Goal: Task Accomplishment & Management: Use online tool/utility

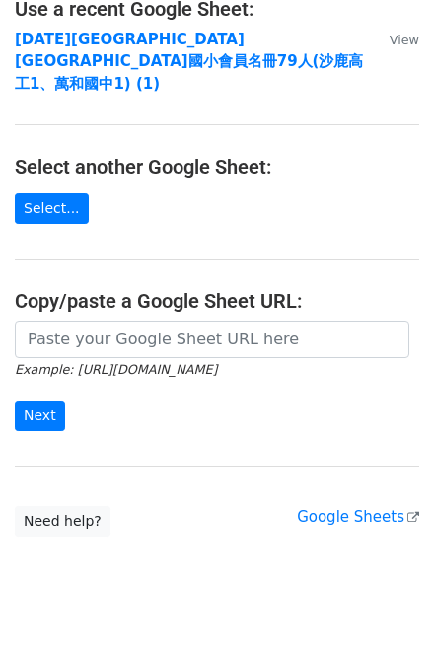
scroll to position [56, 0]
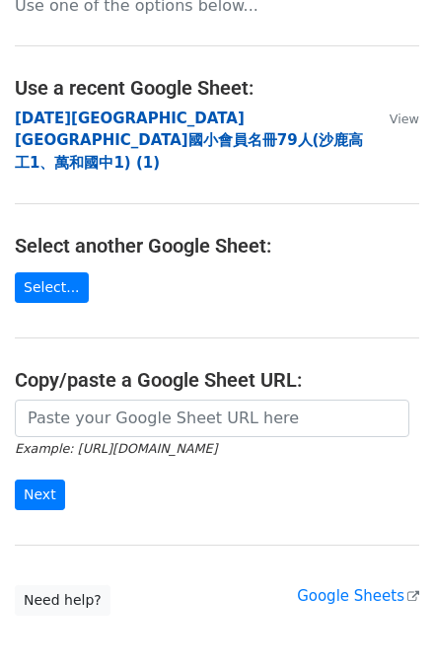
click at [141, 110] on strong "115年南屯區南屯國小會員名冊79人(沙鹿高工1、萬和國中1) (1)" at bounding box center [189, 140] width 348 height 62
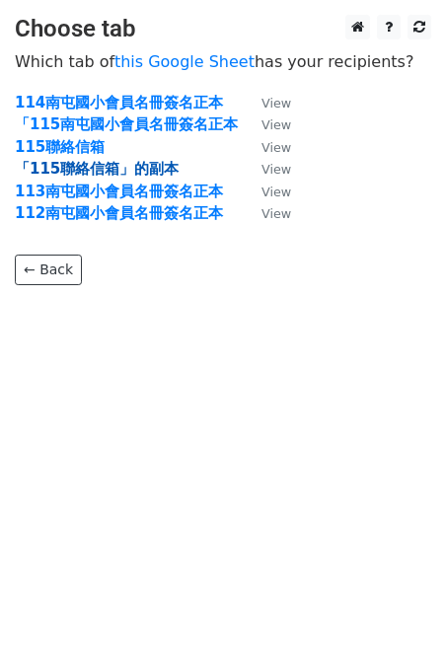
click at [76, 166] on strong "「115聯絡信箱」的副本" at bounding box center [97, 169] width 164 height 18
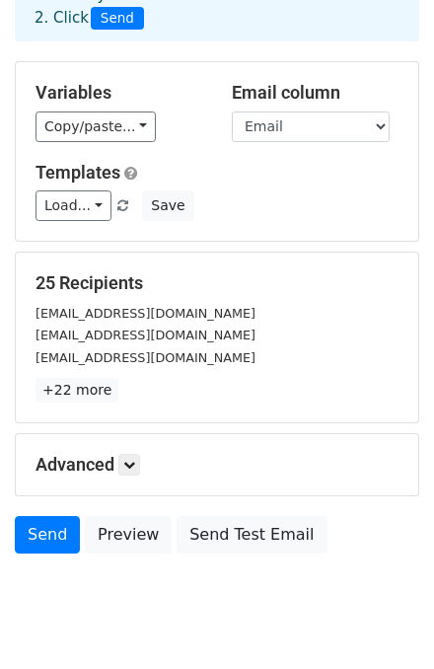
scroll to position [195, 0]
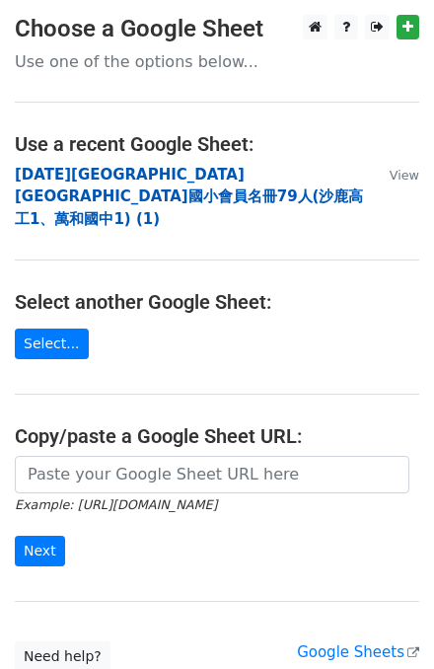
click at [82, 168] on strong "115年南屯區南屯國小會員名冊79人(沙鹿高工1、萬和國中1) (1)" at bounding box center [189, 197] width 348 height 62
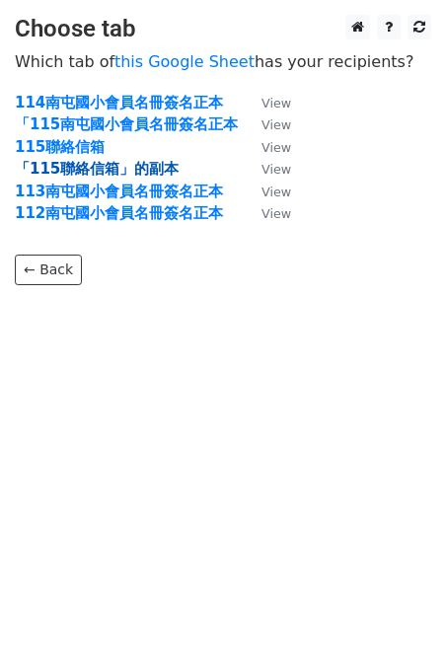
click at [83, 166] on strong "「115聯絡信箱」的副本" at bounding box center [97, 169] width 164 height 18
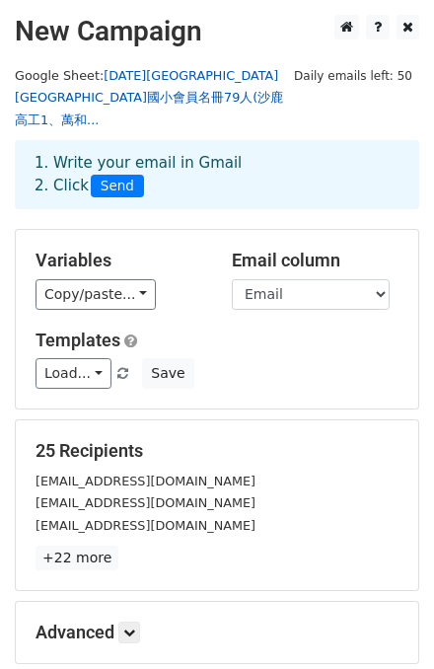
click at [185, 71] on link "[DATE][GEOGRAPHIC_DATA][GEOGRAPHIC_DATA]國小會員名冊79人(沙鹿高工1、萬和..." at bounding box center [149, 97] width 268 height 59
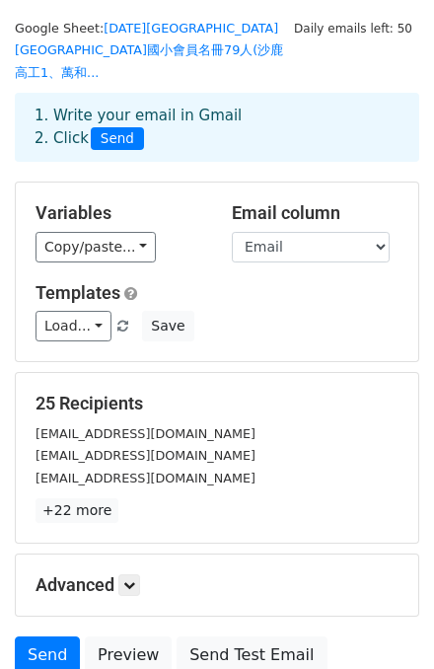
scroll to position [37, 0]
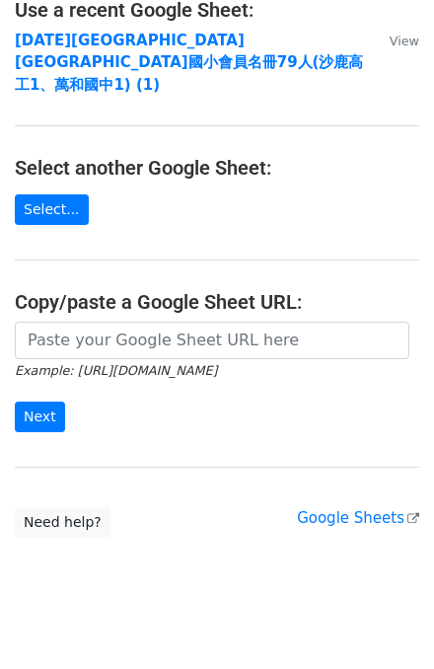
scroll to position [135, 0]
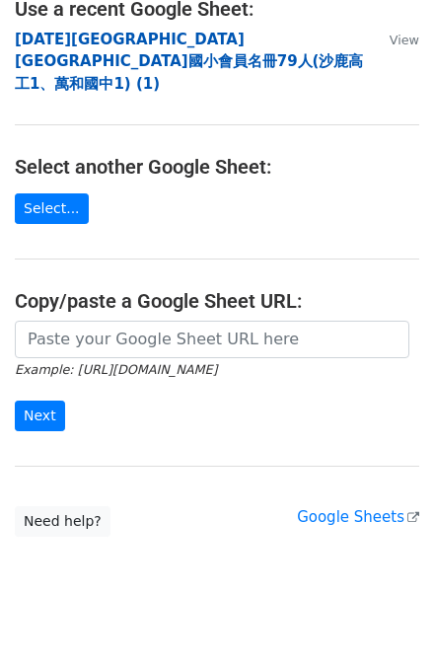
click at [198, 40] on strong "[DATE][GEOGRAPHIC_DATA][GEOGRAPHIC_DATA]國小會員名冊79人(沙鹿高工1、萬和國中1) (1)" at bounding box center [189, 62] width 348 height 62
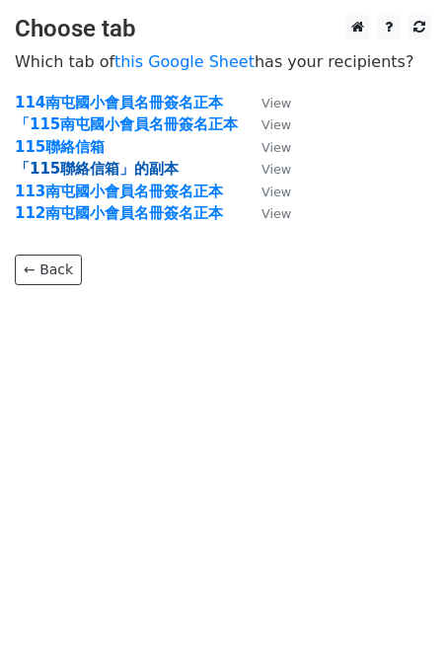
click at [118, 166] on strong "「115聯絡信箱」的副本" at bounding box center [97, 169] width 164 height 18
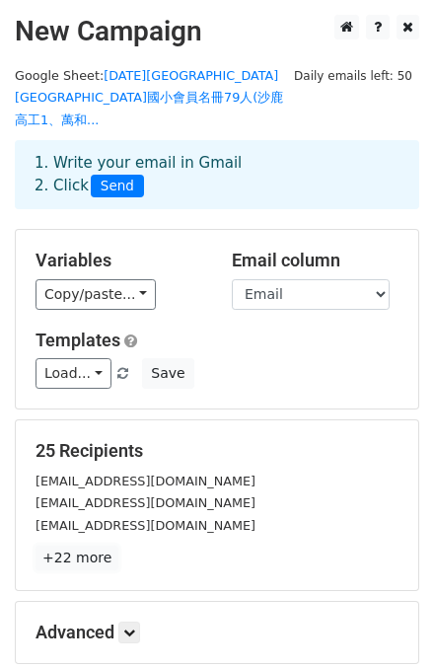
click at [72, 545] on link "+22 more" at bounding box center [76, 557] width 83 height 25
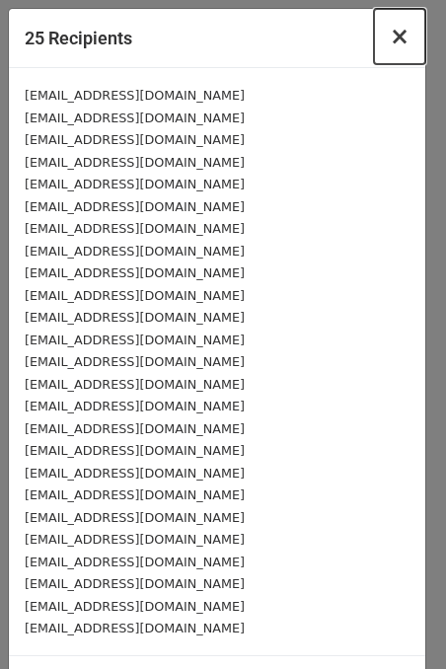
click at [396, 37] on span "×" at bounding box center [399, 37] width 20 height 28
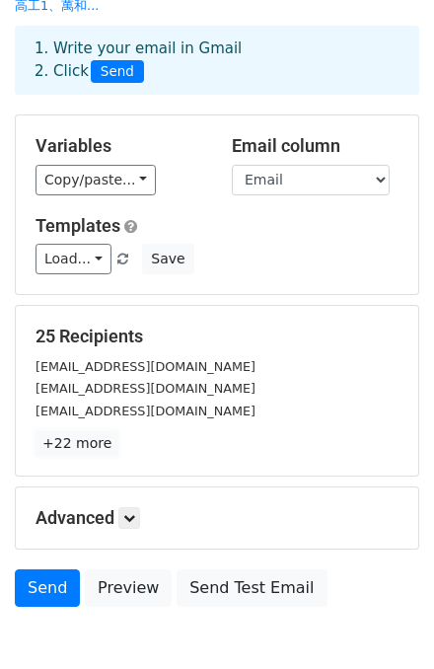
scroll to position [195, 0]
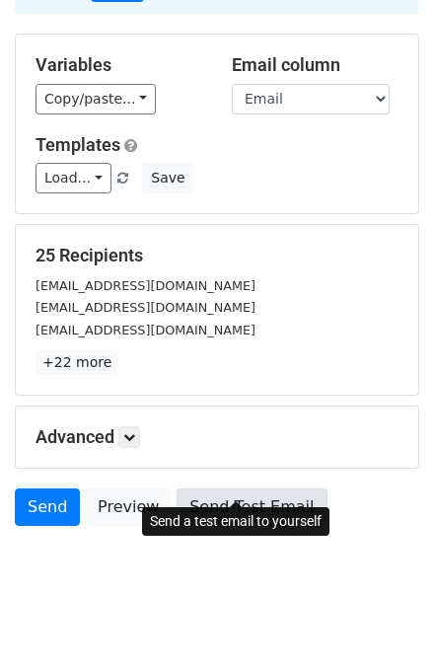
click at [259, 497] on link "Send Test Email" at bounding box center [251, 506] width 150 height 37
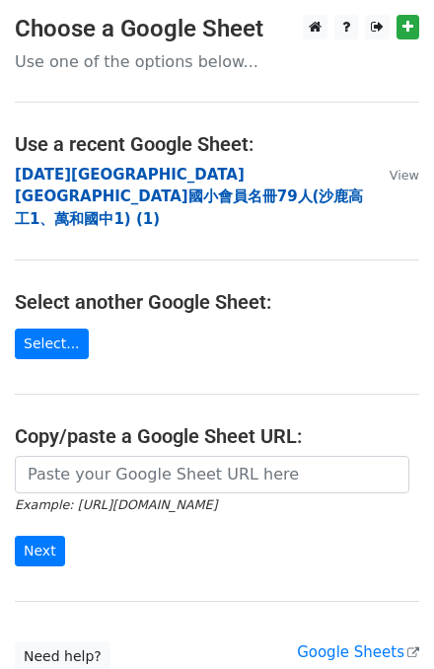
click at [138, 176] on strong "115年南屯區南屯國小會員名冊79人(沙鹿高工1、萬和國中1) (1)" at bounding box center [189, 197] width 348 height 62
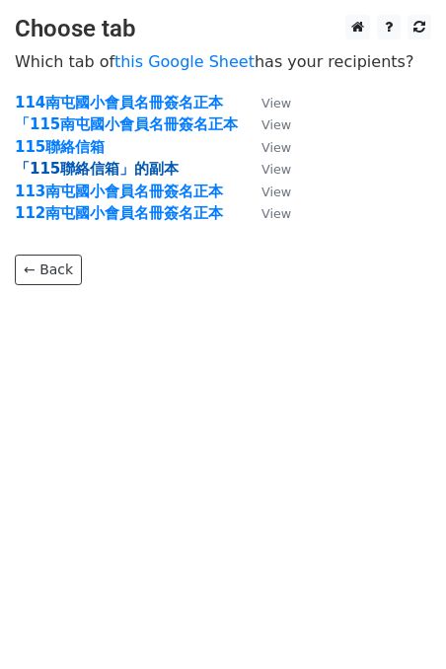
click at [135, 169] on strong "「115聯絡信箱」的副本" at bounding box center [97, 169] width 164 height 18
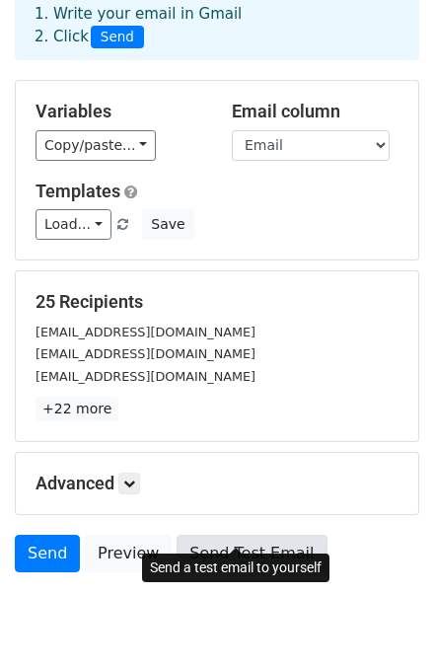
scroll to position [195, 0]
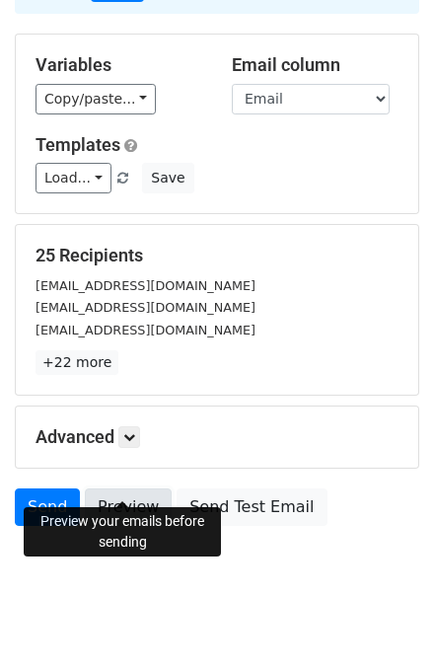
click at [134, 488] on link "Preview" at bounding box center [128, 506] width 87 height 37
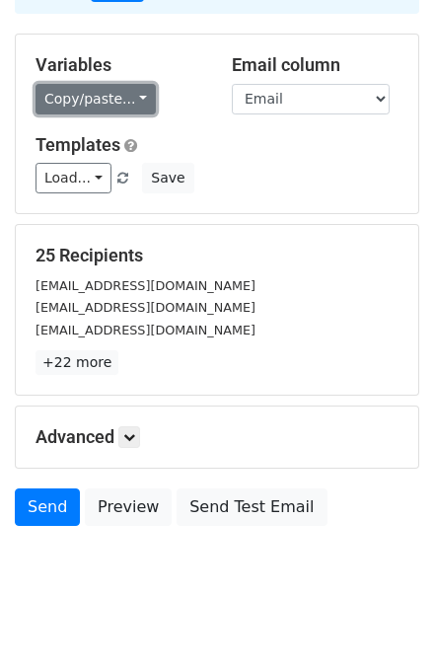
click at [117, 84] on link "Copy/paste..." at bounding box center [95, 99] width 120 height 31
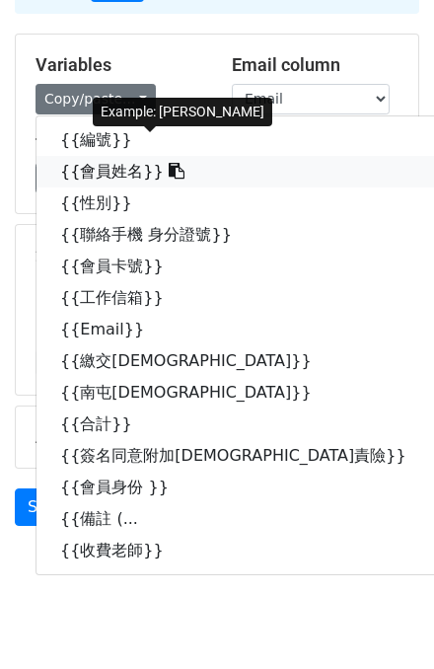
click at [109, 156] on link "{{會員姓名}}" at bounding box center [243, 172] width 414 height 32
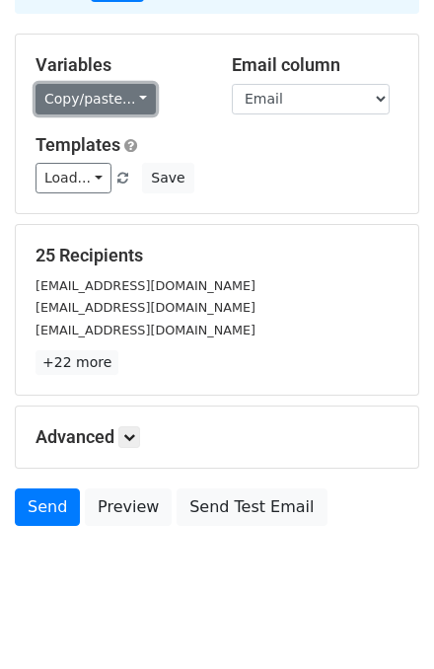
click at [128, 84] on link "Copy/paste..." at bounding box center [95, 99] width 120 height 31
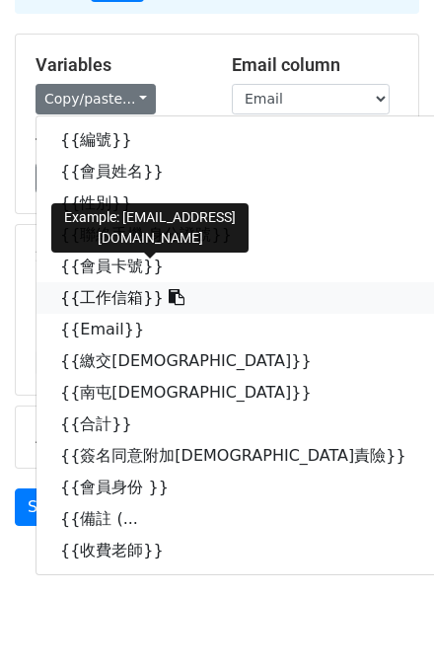
click at [93, 282] on link "{{工作信箱}}" at bounding box center [243, 298] width 414 height 32
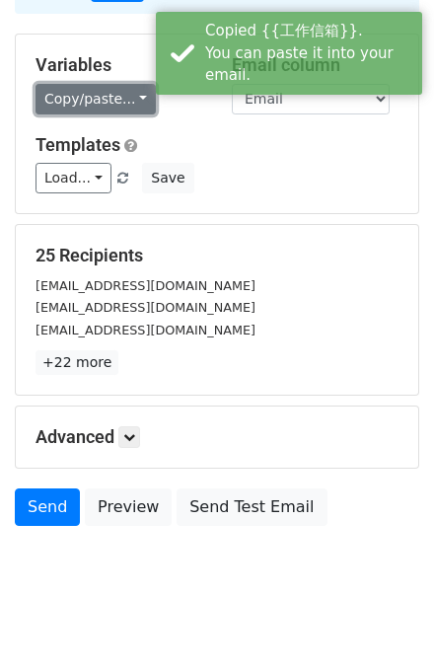
click at [93, 84] on link "Copy/paste..." at bounding box center [95, 99] width 120 height 31
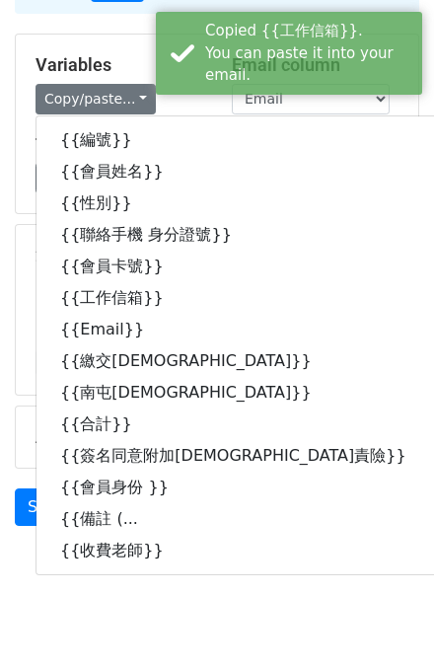
click at [387, 163] on div "Load... No templates saved Save" at bounding box center [217, 178] width 392 height 31
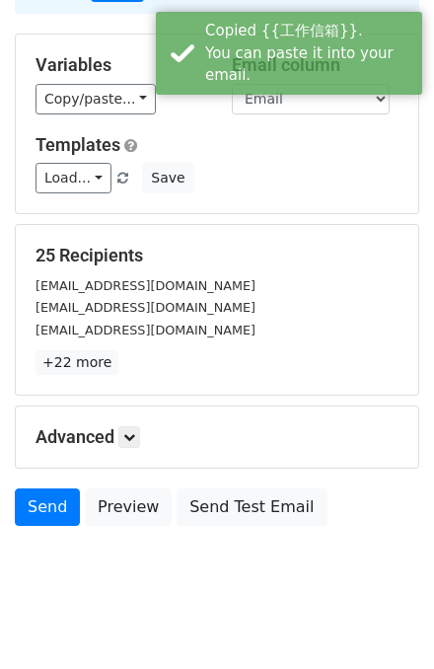
scroll to position [0, 0]
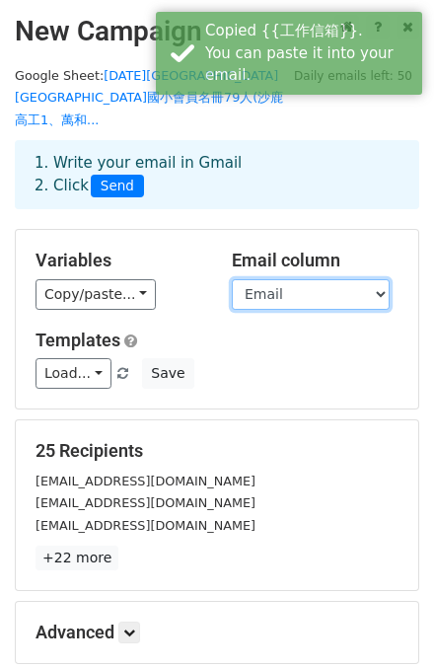
click at [322, 279] on select "編號 會員姓名 性別 聯絡手機 身分證號 會員卡號 工作信箱 Email 繳交全教總會費 南屯教師會費 合計 簽名同意附加教責險 會員身份 備註 (退出.退休…" at bounding box center [311, 294] width 158 height 31
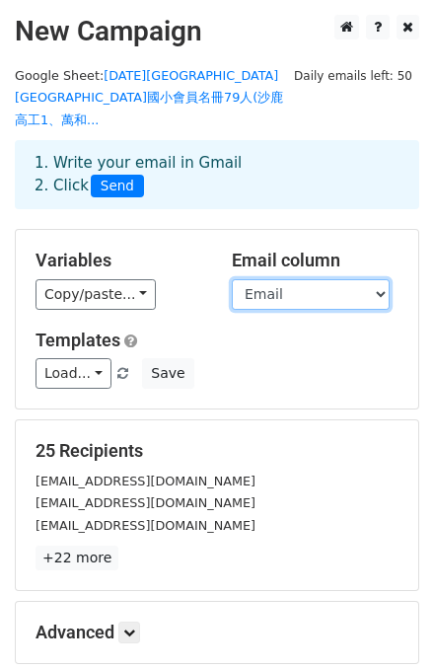
select select "工作信箱"
click at [232, 279] on select "編號 會員姓名 性別 聯絡手機 身分證號 會員卡號 工作信箱 Email 繳交全教總會費 南屯教師會費 合計 簽名同意附加教責險 會員身份 備註 (退出.退休…" at bounding box center [311, 294] width 158 height 31
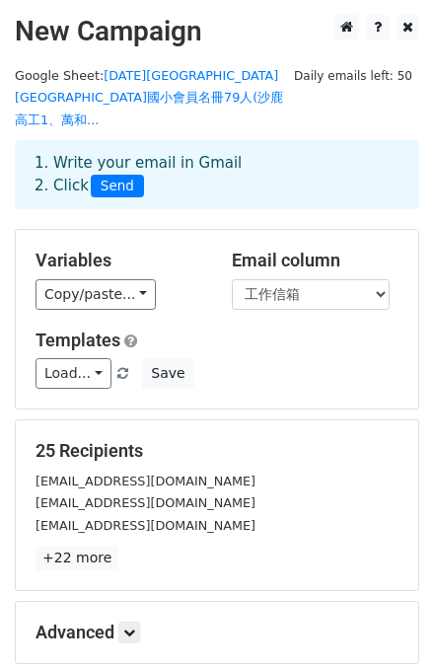
drag, startPoint x: 303, startPoint y: 355, endPoint x: 292, endPoint y: 350, distance: 11.9
click at [302, 358] on div "Load... No templates saved Save" at bounding box center [217, 373] width 392 height 31
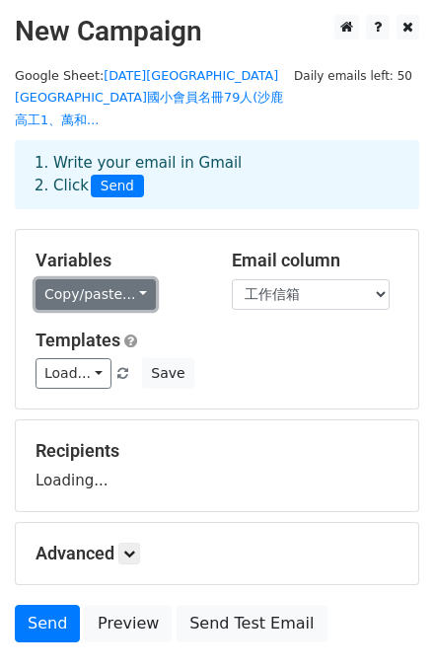
click at [126, 279] on link "Copy/paste..." at bounding box center [95, 294] width 120 height 31
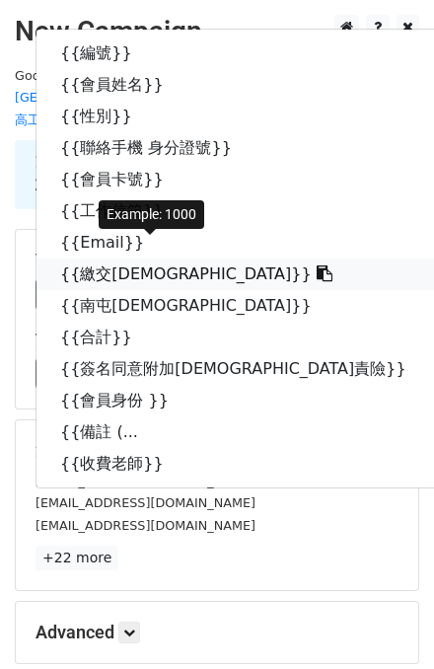
click at [135, 258] on link "{{繳交全教總會費}}" at bounding box center [243, 274] width 414 height 32
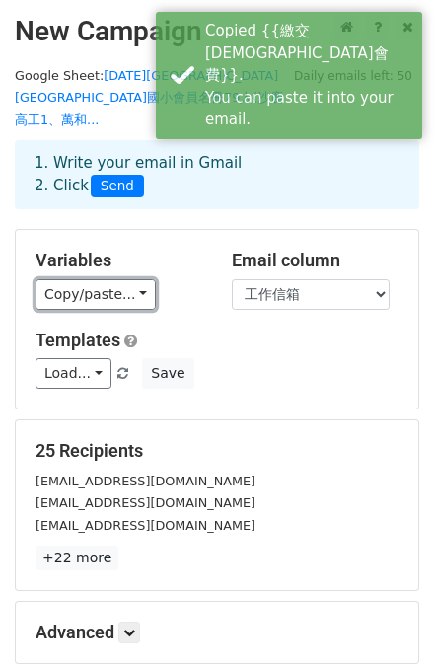
click at [122, 279] on link "Copy/paste..." at bounding box center [95, 294] width 120 height 31
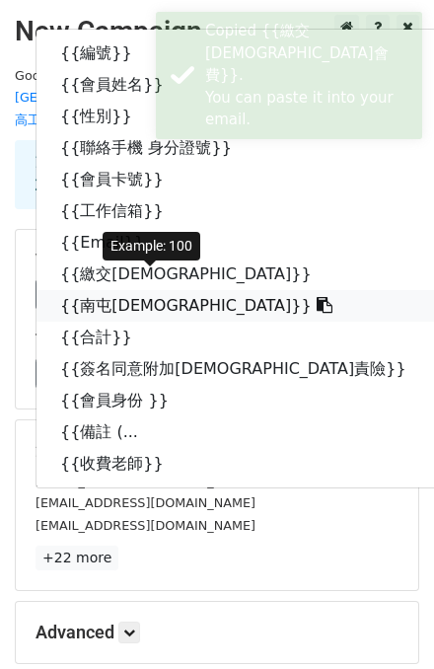
click at [119, 290] on link "{{南屯教師會費}}" at bounding box center [243, 306] width 414 height 32
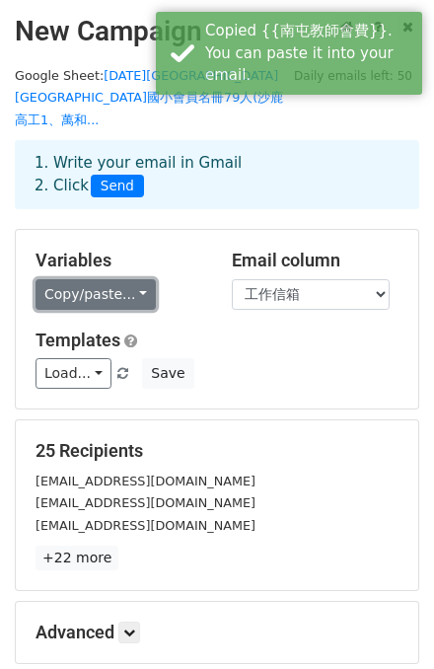
click at [124, 279] on link "Copy/paste..." at bounding box center [95, 294] width 120 height 31
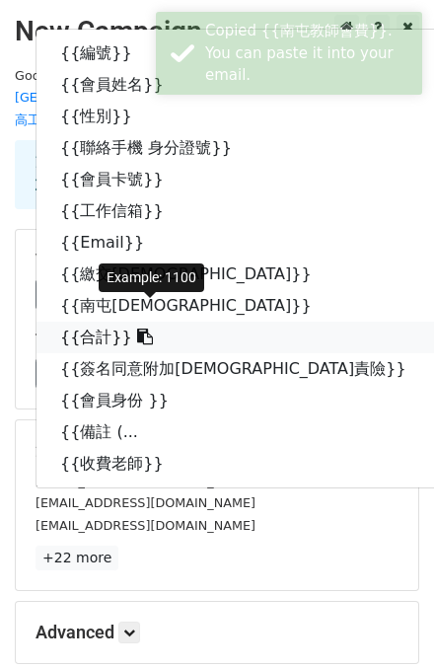
click at [93, 321] on link "{{合計}}" at bounding box center [243, 337] width 414 height 32
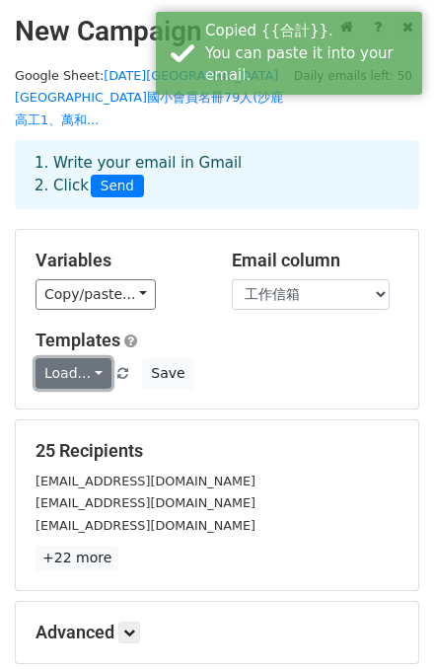
click at [64, 358] on link "Load..." at bounding box center [73, 373] width 76 height 31
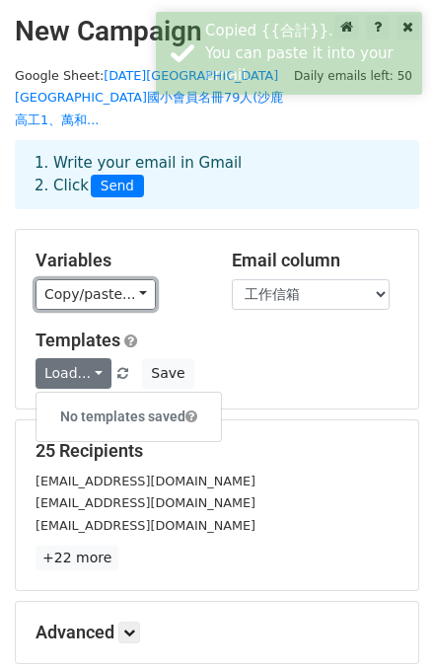
click at [133, 283] on link "Copy/paste..." at bounding box center [95, 294] width 120 height 31
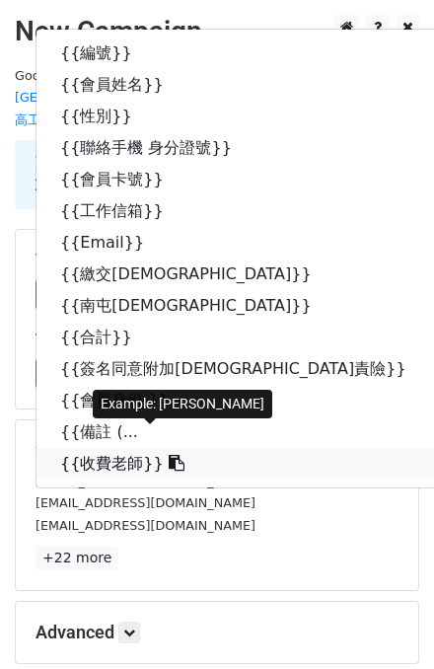
click at [91, 448] on link "{{收費老師}}" at bounding box center [243, 464] width 414 height 32
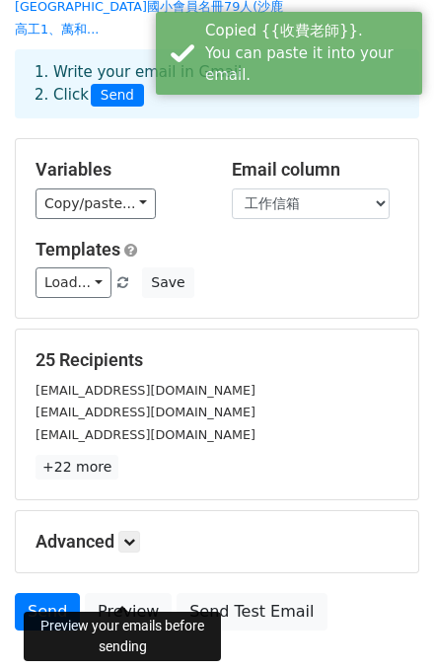
scroll to position [195, 0]
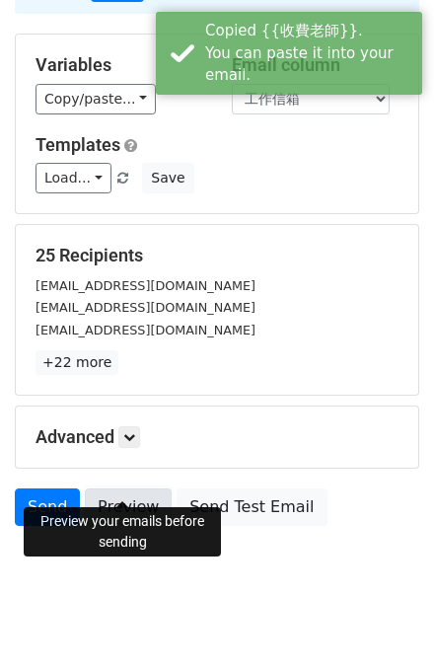
click at [131, 495] on link "Preview" at bounding box center [128, 506] width 87 height 37
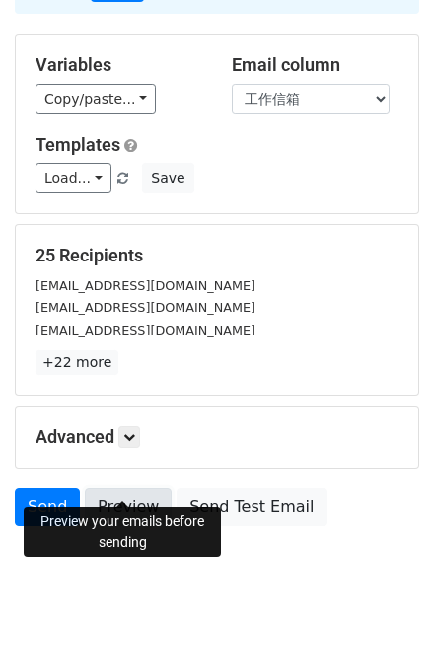
click at [125, 488] on link "Preview" at bounding box center [128, 506] width 87 height 37
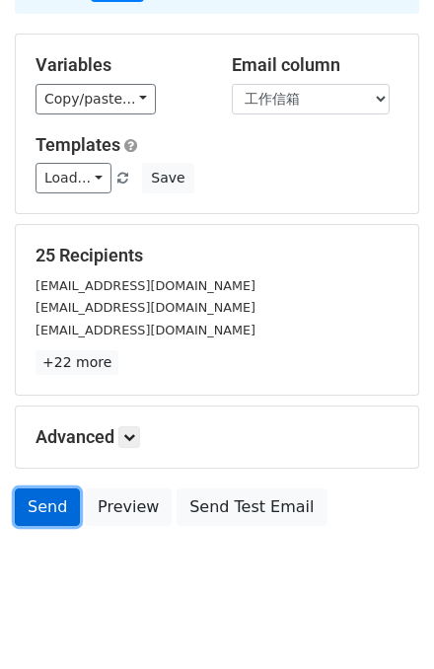
click at [48, 494] on link "Send" at bounding box center [47, 506] width 65 height 37
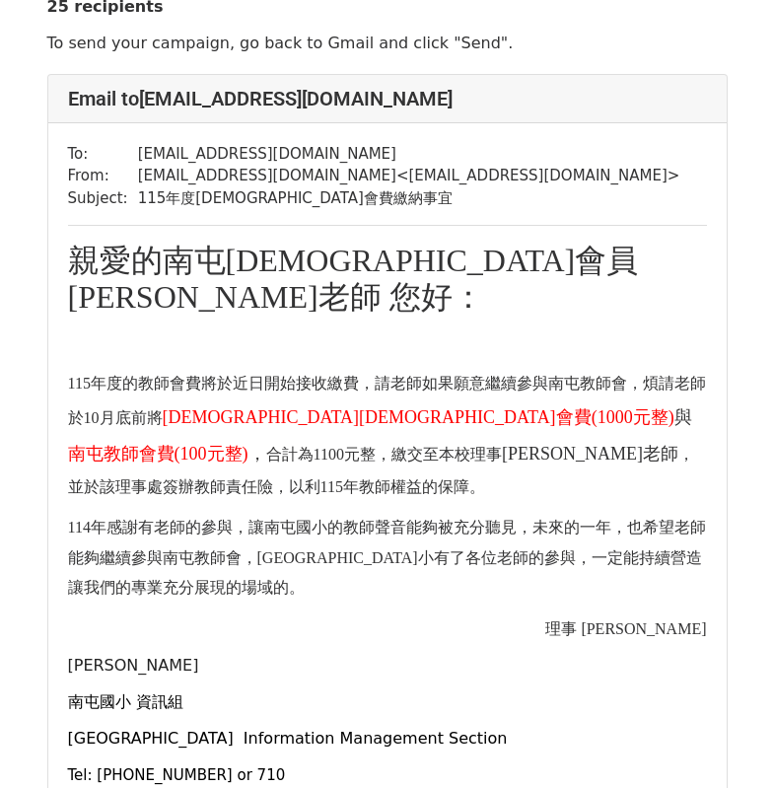
scroll to position [99, 0]
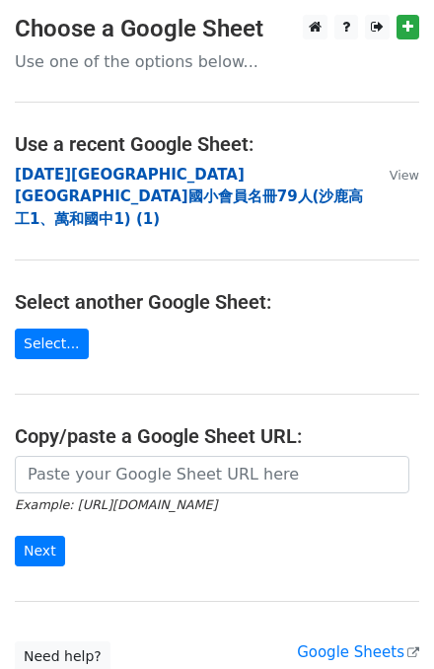
click at [170, 176] on strong "[DATE][GEOGRAPHIC_DATA][GEOGRAPHIC_DATA]國小會員名冊79人(沙鹿高工1、萬和國中1) (1)" at bounding box center [189, 197] width 348 height 62
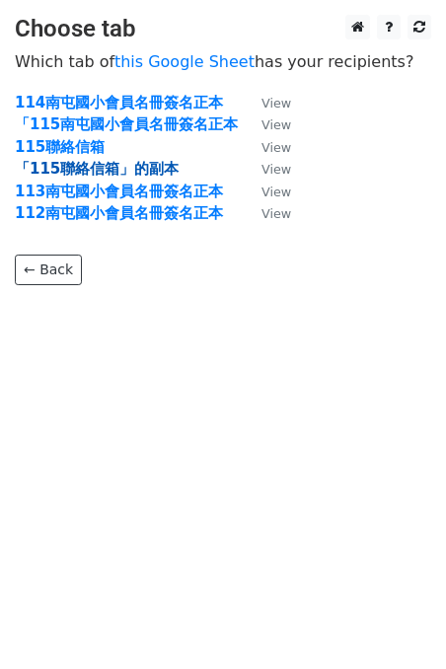
click at [104, 169] on strong "「115聯絡信箱」的副本" at bounding box center [97, 169] width 164 height 18
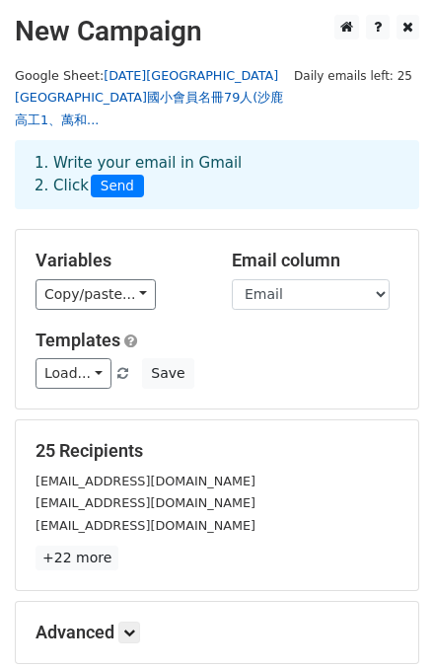
click at [150, 78] on link "115年南屯區南屯國小會員名冊79人(沙鹿高工1、萬和..." at bounding box center [149, 97] width 268 height 59
